Goal: Communication & Community: Answer question/provide support

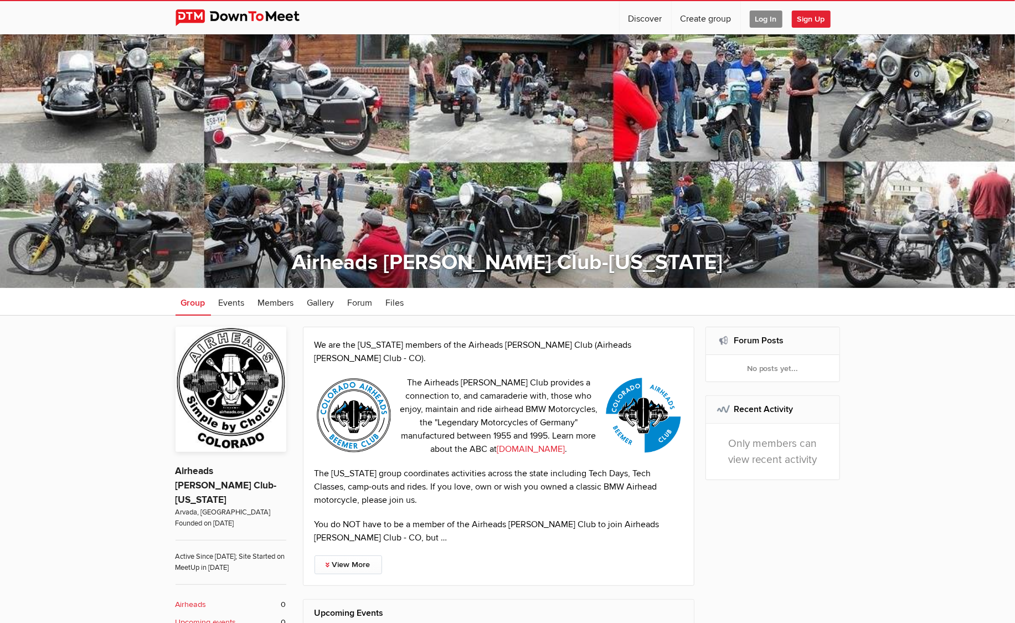
click at [768, 18] on span "Log In" at bounding box center [766, 19] width 33 height 17
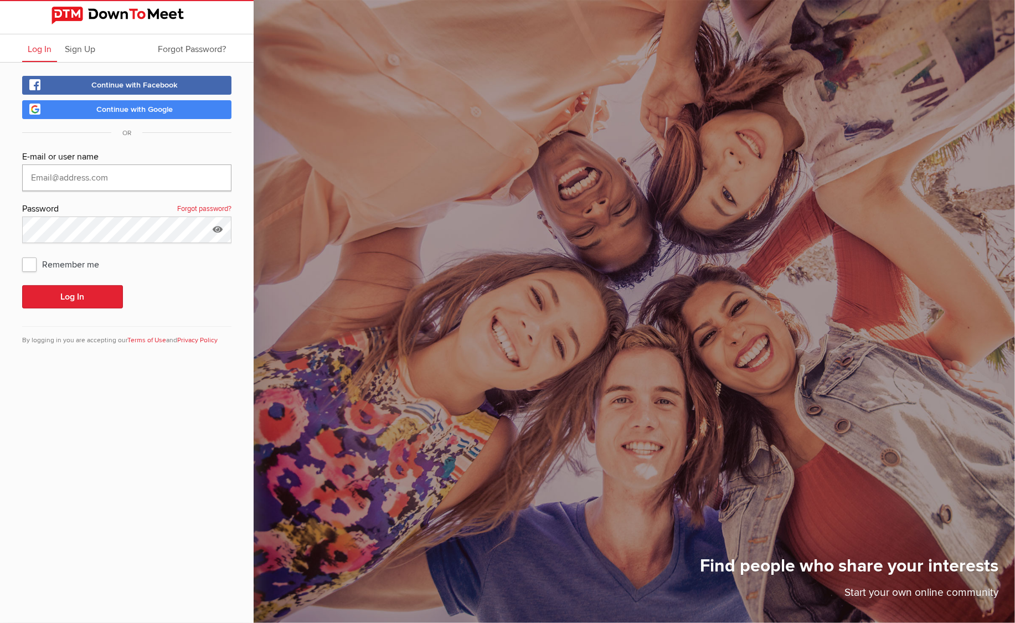
click at [163, 172] on input "text" at bounding box center [126, 178] width 209 height 27
click at [0, 0] on com-1password-button at bounding box center [0, 0] width 0 height 0
type input "[EMAIL_ADDRESS][DOMAIN_NAME]"
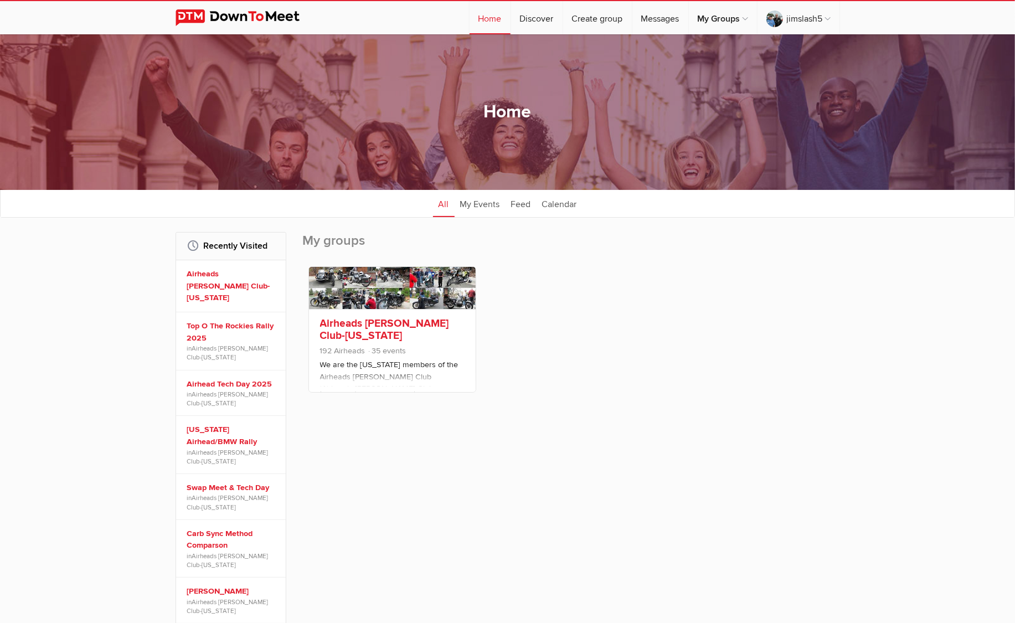
click at [375, 322] on link "Airheads [PERSON_NAME] Club-[US_STATE]" at bounding box center [384, 329] width 129 height 25
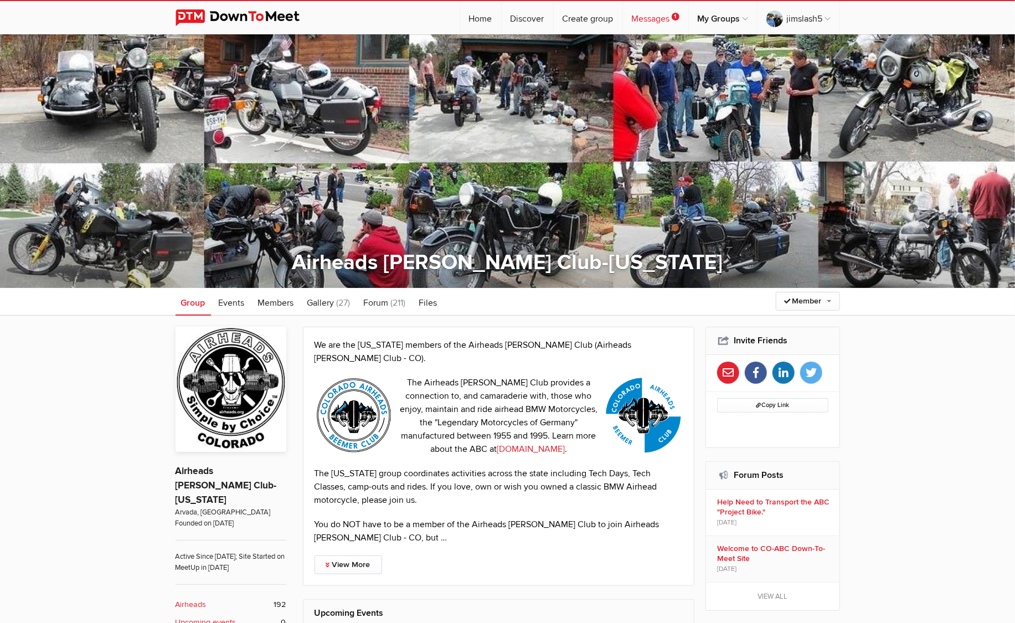
click at [654, 18] on link "Messages 1" at bounding box center [655, 17] width 65 height 33
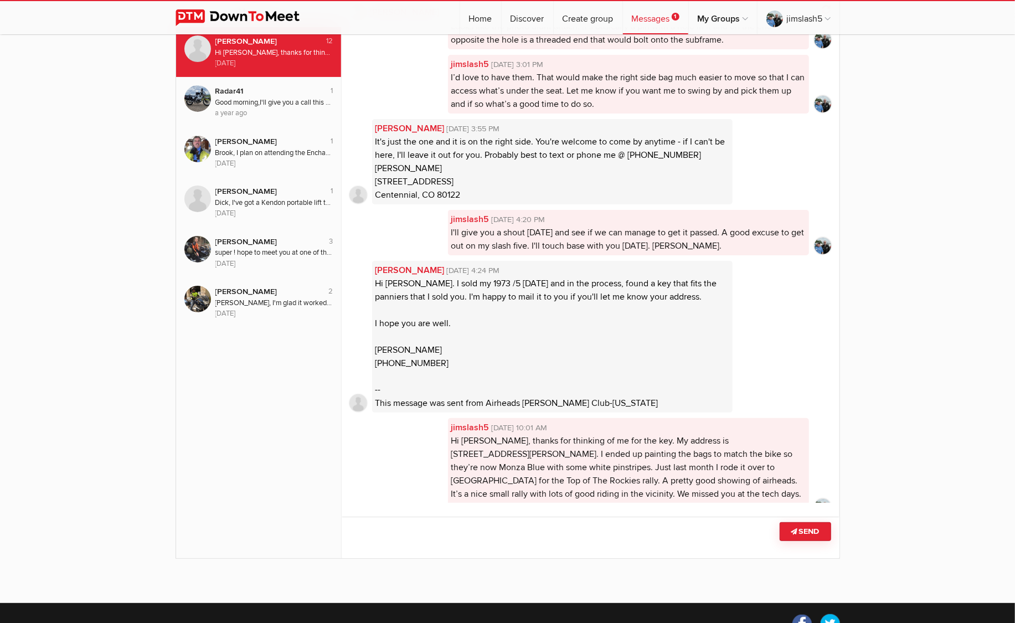
scroll to position [136, 0]
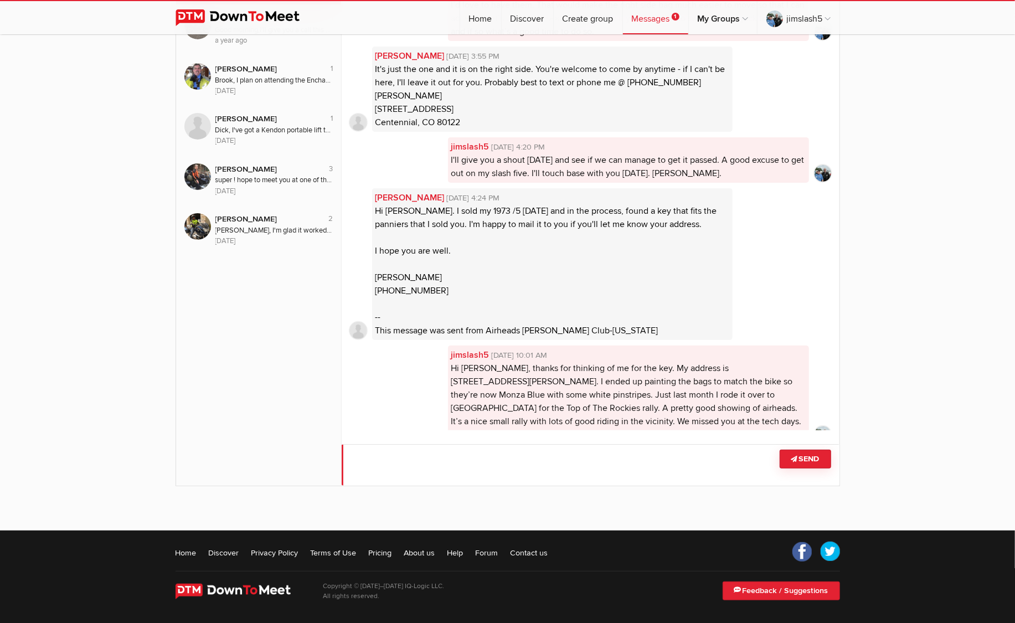
click at [361, 463] on textarea at bounding box center [591, 465] width 498 height 42
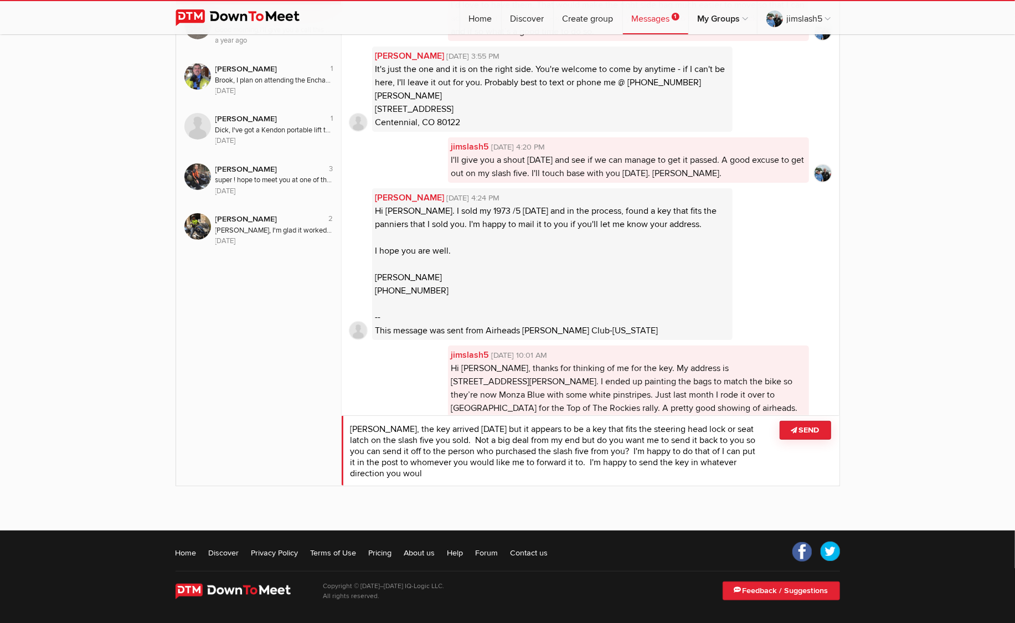
scroll to position [0, 0]
click at [690, 452] on textarea at bounding box center [591, 450] width 498 height 70
type textarea "[PERSON_NAME], the key arrived [DATE] but it appears to be a key that fits the …"
drag, startPoint x: 784, startPoint y: 429, endPoint x: 778, endPoint y: 427, distance: 6.5
click at [783, 429] on button "Send" at bounding box center [806, 430] width 52 height 19
